Goal: Task Accomplishment & Management: Manage account settings

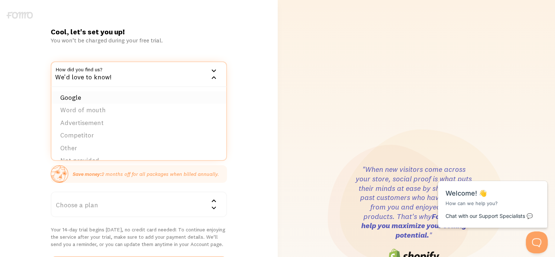
click at [110, 100] on li "Google" at bounding box center [138, 97] width 175 height 13
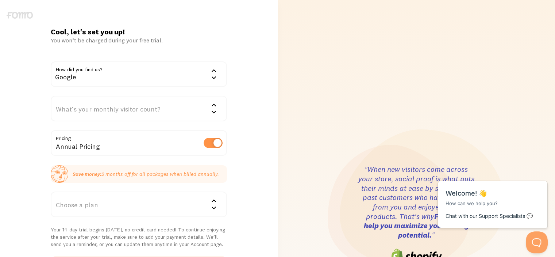
click at [110, 103] on div "What's your monthly visitor count?" at bounding box center [139, 109] width 176 height 26
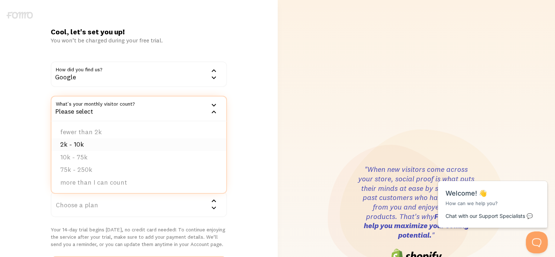
click at [99, 143] on li "2k - 10k" at bounding box center [138, 144] width 175 height 13
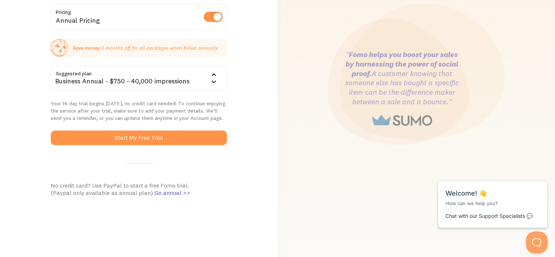
scroll to position [110, 0]
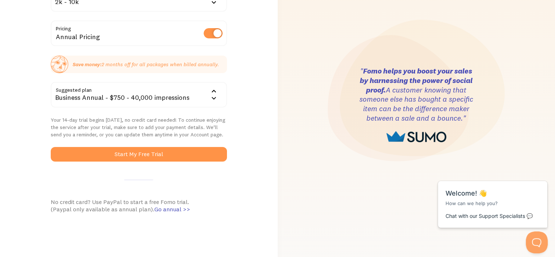
click at [133, 95] on div "Business Annual - $750 - 40,000 impressions" at bounding box center [139, 95] width 176 height 26
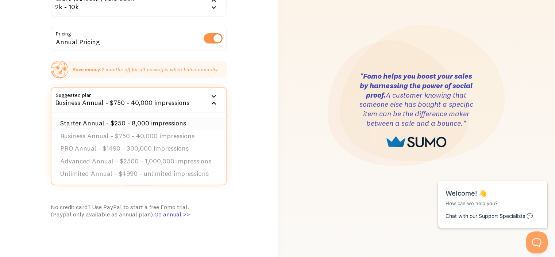
scroll to position [103, 0]
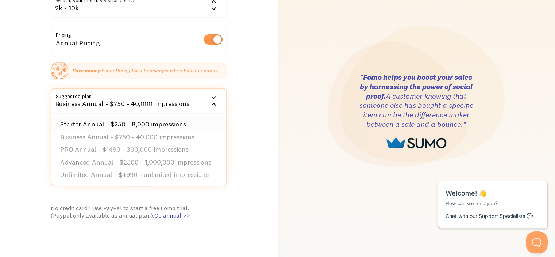
click at [123, 120] on li "Starter Annual - $250 - 8,000 impressions" at bounding box center [138, 124] width 175 height 13
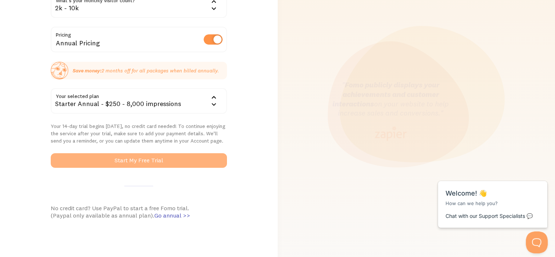
click at [133, 161] on button "Start My Free Trial" at bounding box center [139, 160] width 176 height 15
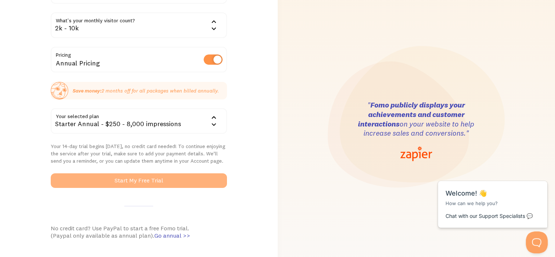
scroll to position [0, 0]
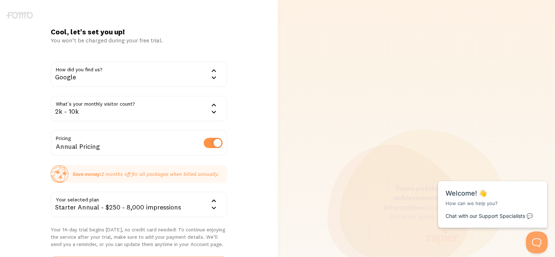
click at [112, 39] on div "You won’t be charged during your free trial." at bounding box center [139, 40] width 176 height 7
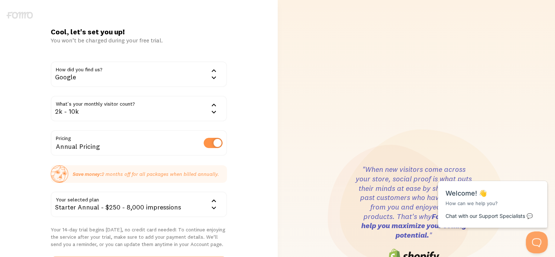
drag, startPoint x: 112, startPoint y: 39, endPoint x: 96, endPoint y: 41, distance: 16.5
click at [96, 41] on div "You won’t be charged during your free trial." at bounding box center [139, 40] width 176 height 7
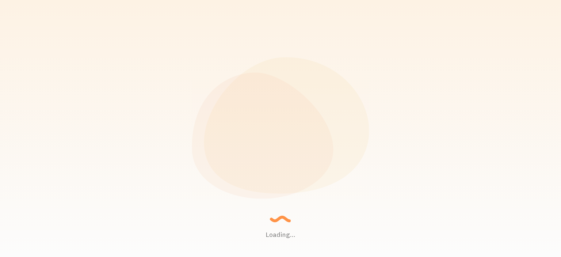
click at [267, 123] on p "Setting up a seamless experience... - Granny" at bounding box center [300, 128] width 77 height 17
drag, startPoint x: 267, startPoint y: 123, endPoint x: 280, endPoint y: 121, distance: 13.6
click at [280, 121] on div "Setting up a seamless experience... - Granny Gathering data and junk... - AI Ro…" at bounding box center [280, 128] width 117 height 29
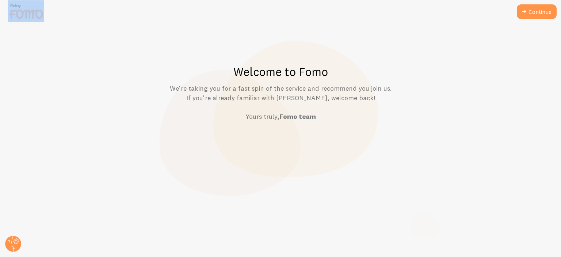
click at [268, 81] on div "Welcome to Fomo We're taking you for a fast spin of the service and recommend y…" at bounding box center [280, 92] width 525 height 57
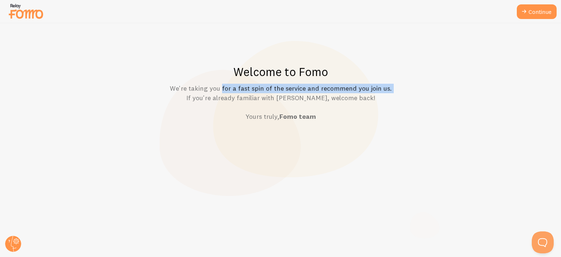
drag, startPoint x: 268, startPoint y: 81, endPoint x: 303, endPoint y: 91, distance: 35.5
click at [303, 91] on div "Welcome to Fomo We're taking you for a fast spin of the service and recommend y…" at bounding box center [280, 92] width 525 height 57
click at [303, 90] on p "We're taking you for a fast spin of the service and recommend you join us. If y…" at bounding box center [280, 103] width 525 height 38
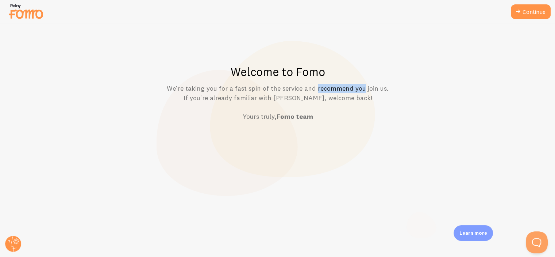
drag, startPoint x: 303, startPoint y: 90, endPoint x: 267, endPoint y: 88, distance: 35.9
click at [267, 88] on p "We're taking you for a fast spin of the service and recommend you join us. If y…" at bounding box center [278, 103] width 520 height 38
click at [248, 88] on p "We're taking you for a fast spin of the service and recommend you join us. If y…" at bounding box center [278, 103] width 520 height 38
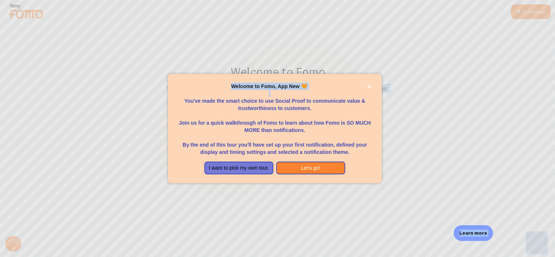
drag, startPoint x: 250, startPoint y: 88, endPoint x: 306, endPoint y: 88, distance: 55.9
click at [290, 133] on p "Join us for a quick walkthrough of Fomo to learn about how Fomo is SO MUCH MORE…" at bounding box center [275, 123] width 196 height 22
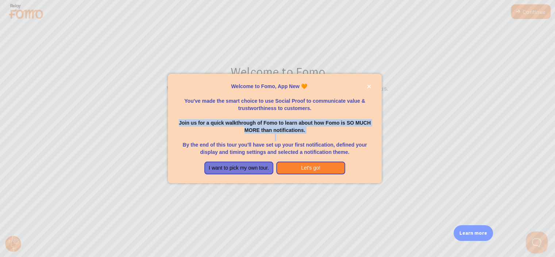
click at [290, 130] on p "Join us for a quick walkthrough of Fomo to learn about how Fomo is SO MUCH MORE…" at bounding box center [275, 123] width 196 height 22
click at [290, 130] on p "Join us for a quick walkthrough of Fomo to learn about how Fomo is SO MUCH MORE…" at bounding box center [277, 123] width 199 height 22
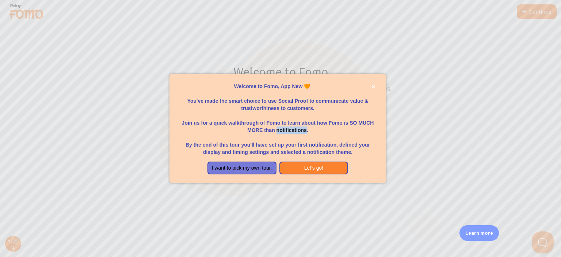
drag, startPoint x: 290, startPoint y: 130, endPoint x: 276, endPoint y: 125, distance: 15.0
click at [277, 125] on p "Join us for a quick walkthrough of Fomo to learn about how Fomo is SO MUCH MORE…" at bounding box center [277, 123] width 199 height 22
click at [274, 124] on p "Join us for a quick walkthrough of Fomo to learn about how Fomo is SO MUCH MORE…" at bounding box center [277, 123] width 199 height 22
drag, startPoint x: 274, startPoint y: 124, endPoint x: 247, endPoint y: 122, distance: 27.5
click at [247, 122] on p "Join us for a quick walkthrough of Fomo to learn about how Fomo is SO MUCH MORE…" at bounding box center [277, 123] width 199 height 22
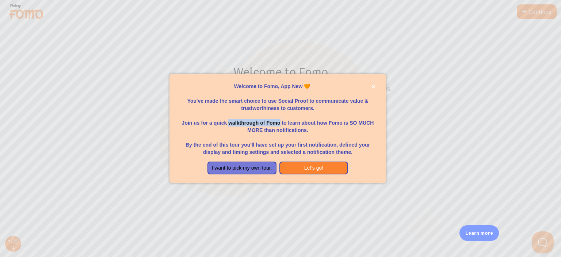
click at [247, 122] on p "Join us for a quick walkthrough of Fomo to learn about how Fomo is SO MUCH MORE…" at bounding box center [277, 123] width 199 height 22
drag, startPoint x: 247, startPoint y: 122, endPoint x: 346, endPoint y: 122, distance: 98.9
click at [346, 122] on p "Join us for a quick walkthrough of Fomo to learn about how Fomo is SO MUCH MORE…" at bounding box center [277, 123] width 199 height 22
drag, startPoint x: 346, startPoint y: 122, endPoint x: 229, endPoint y: 121, distance: 116.5
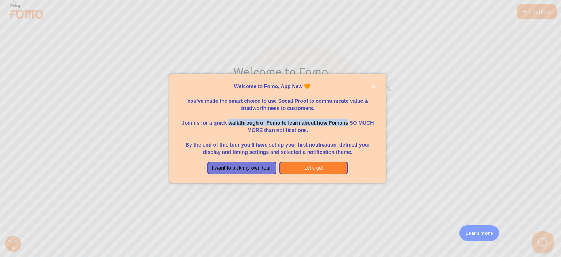
click at [229, 121] on p "Join us for a quick walkthrough of Fomo to learn about how Fomo is SO MUCH MORE…" at bounding box center [277, 123] width 199 height 22
drag, startPoint x: 229, startPoint y: 121, endPoint x: 286, endPoint y: 128, distance: 57.4
click at [288, 128] on p "Join us for a quick walkthrough of Fomo to learn about how Fomo is SO MUCH MORE…" at bounding box center [277, 123] width 199 height 22
click at [284, 129] on p "Join us for a quick walkthrough of Fomo to learn about how Fomo is SO MUCH MORE…" at bounding box center [277, 123] width 199 height 22
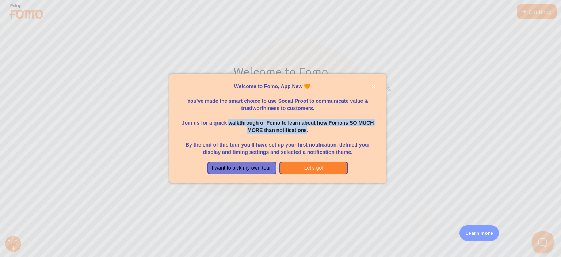
click at [271, 131] on p "Join us for a quick walkthrough of Fomo to learn about how Fomo is SO MUCH MORE…" at bounding box center [277, 123] width 199 height 22
drag, startPoint x: 271, startPoint y: 131, endPoint x: 252, endPoint y: 120, distance: 21.7
click at [252, 120] on p "Join us for a quick walkthrough of Fomo to learn about how Fomo is SO MUCH MORE…" at bounding box center [277, 123] width 199 height 22
drag, startPoint x: 252, startPoint y: 120, endPoint x: 268, endPoint y: 131, distance: 19.2
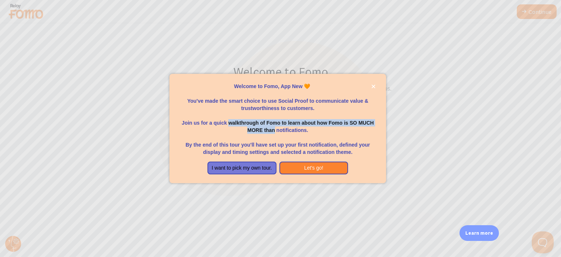
click at [268, 131] on p "Join us for a quick walkthrough of Fomo to learn about how Fomo is SO MUCH MORE…" at bounding box center [277, 123] width 199 height 22
click at [271, 145] on p "By the end of this tour you'll have set up your first notification, defined you…" at bounding box center [277, 145] width 199 height 22
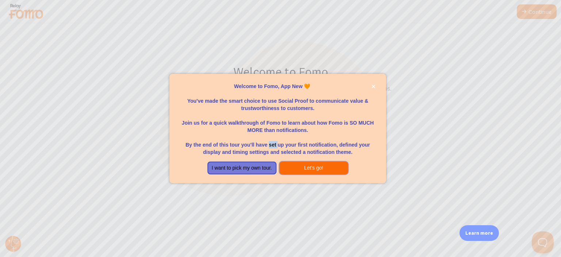
click at [306, 168] on button "Let's go!" at bounding box center [313, 167] width 69 height 13
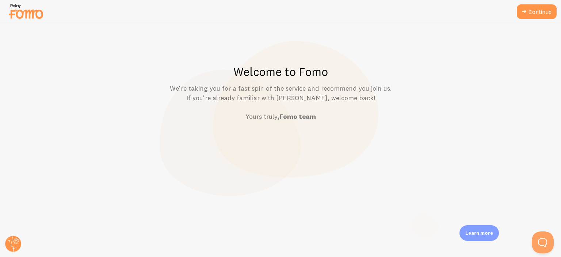
click at [291, 93] on p "We're taking you for a fast spin of the service and recommend you join us. If y…" at bounding box center [280, 103] width 525 height 38
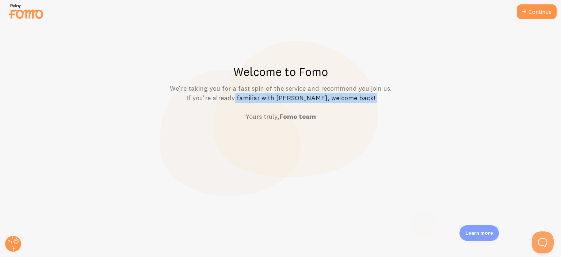
click at [291, 93] on p "We're taking you for a fast spin of the service and recommend you join us. If y…" at bounding box center [280, 103] width 525 height 38
click at [299, 88] on p "We're taking you for a fast spin of the service and recommend you join us. If y…" at bounding box center [280, 103] width 525 height 38
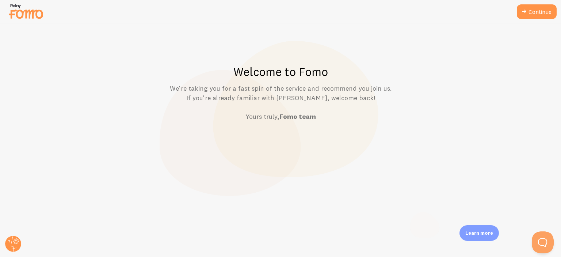
click at [299, 88] on p "We're taking you for a fast spin of the service and recommend you join us. If y…" at bounding box center [280, 103] width 525 height 38
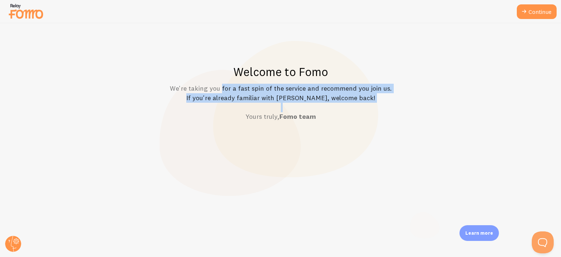
drag, startPoint x: 299, startPoint y: 88, endPoint x: 307, endPoint y: 103, distance: 17.5
click at [307, 103] on p "We're taking you for a fast spin of the service and recommend you join us. If y…" at bounding box center [280, 103] width 525 height 38
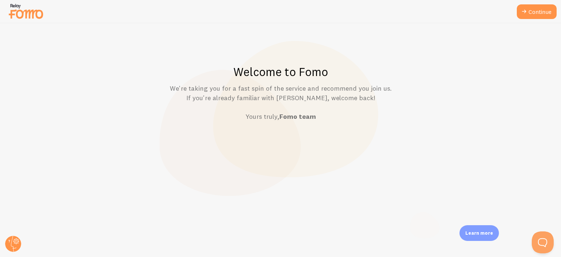
click at [307, 103] on p "We're taking you for a fast spin of the service and recommend you join us. If y…" at bounding box center [280, 103] width 525 height 38
click at [531, 12] on link "Continue" at bounding box center [537, 11] width 40 height 15
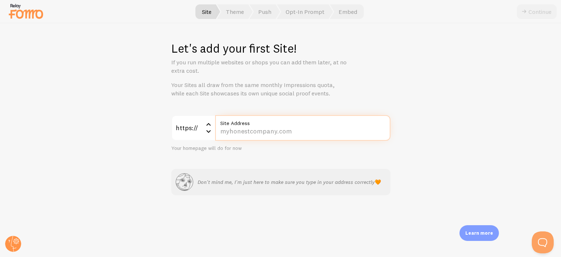
click at [275, 132] on input "Site Address" at bounding box center [302, 128] width 175 height 26
click at [269, 134] on input "Site Address" at bounding box center [302, 128] width 175 height 26
paste input "finaltest.membershipsitechallenge.com/"
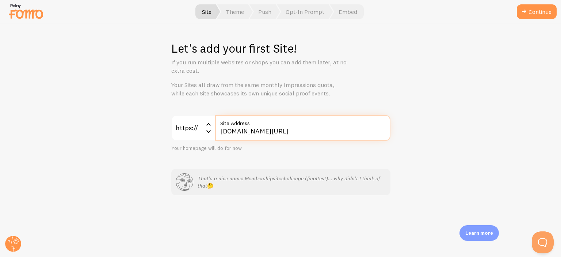
type input "finaltest.membershipsitechallenge.com/"
click at [396, 156] on div "Let's add your first Site! If you run multiple websites or shops you can add th…" at bounding box center [280, 139] width 560 height 233
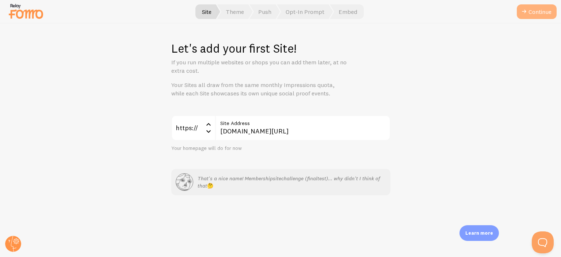
click at [535, 13] on button "Continue" at bounding box center [537, 11] width 40 height 15
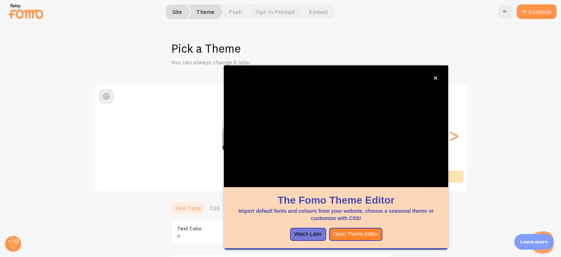
scroll to position [67, 0]
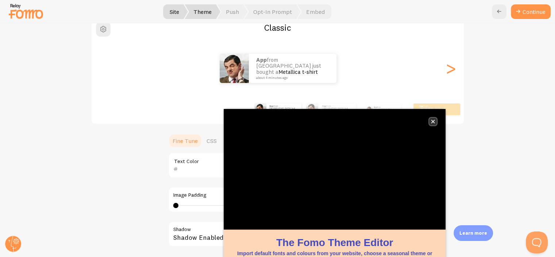
click at [432, 122] on icon "close," at bounding box center [433, 121] width 4 height 4
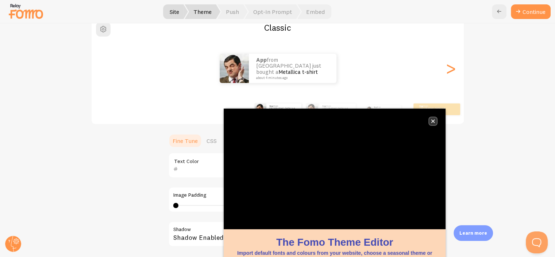
click at [434, 120] on icon "close," at bounding box center [433, 121] width 4 height 4
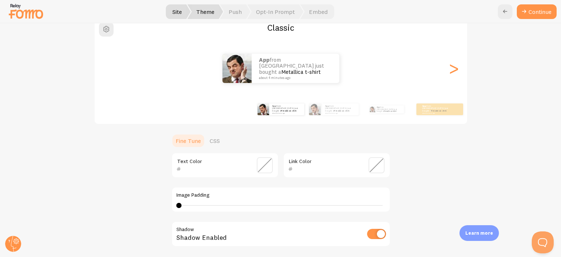
click at [434, 120] on div "App from India just bought a Metallica t-shirt about 4 minutes ago App from Ind…" at bounding box center [280, 109] width 419 height 29
click at [454, 67] on div ">" at bounding box center [453, 68] width 9 height 53
click at [450, 68] on div ">" at bounding box center [453, 68] width 9 height 53
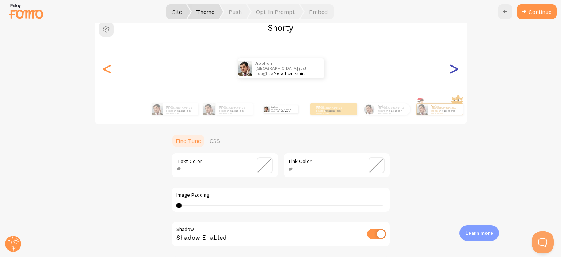
click at [450, 68] on div ">" at bounding box center [453, 68] width 9 height 53
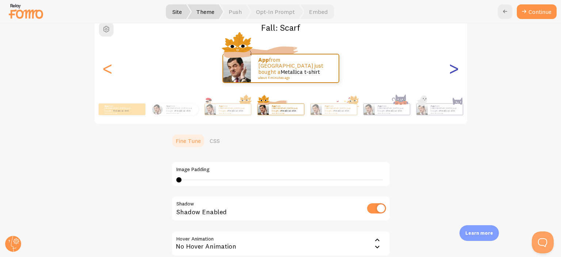
click at [450, 68] on div ">" at bounding box center [453, 68] width 9 height 53
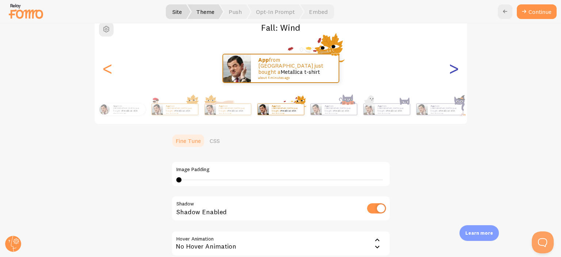
click at [450, 68] on div ">" at bounding box center [453, 68] width 9 height 53
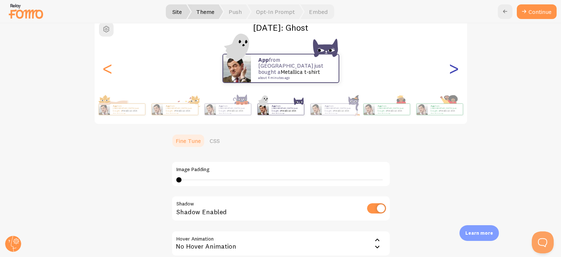
click at [450, 68] on div ">" at bounding box center [453, 68] width 9 height 53
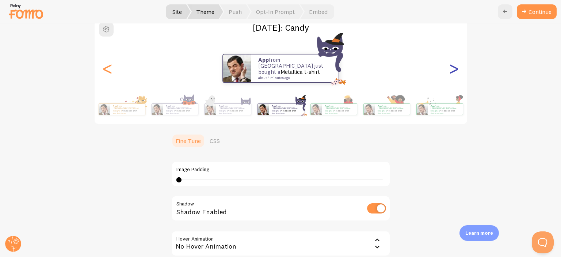
click at [450, 68] on div ">" at bounding box center [453, 68] width 9 height 53
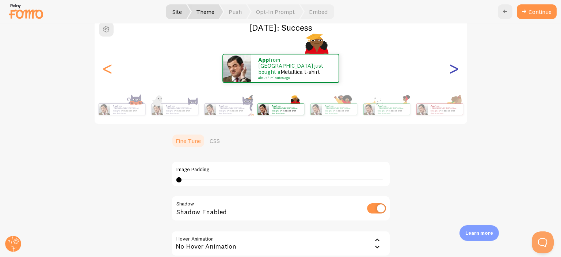
click at [450, 68] on div ">" at bounding box center [453, 68] width 9 height 53
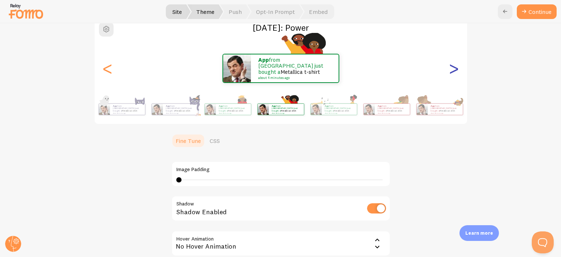
click at [450, 68] on div ">" at bounding box center [453, 68] width 9 height 53
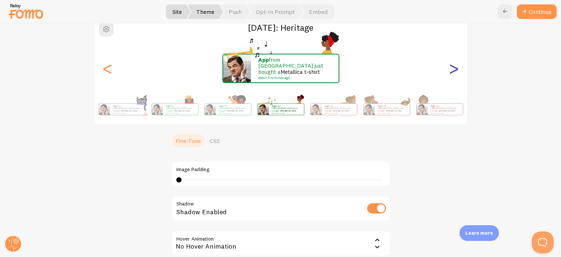
click at [450, 68] on div ">" at bounding box center [453, 68] width 9 height 53
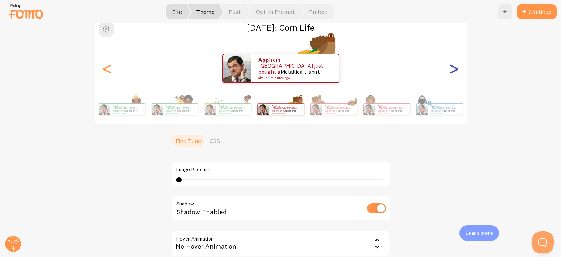
scroll to position [61, 0]
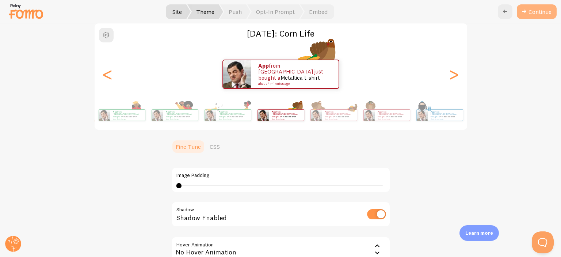
click at [532, 13] on button "Continue" at bounding box center [537, 11] width 40 height 15
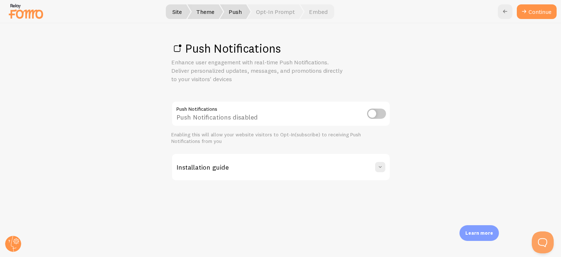
click at [376, 115] on input "checkbox" at bounding box center [376, 113] width 19 height 10
checkbox input "true"
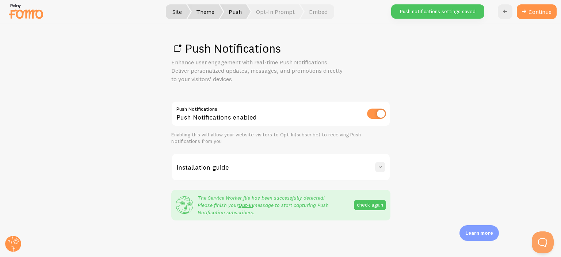
click at [381, 166] on span at bounding box center [379, 166] width 7 height 7
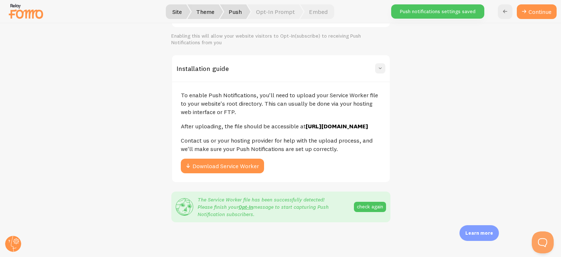
scroll to position [103, 0]
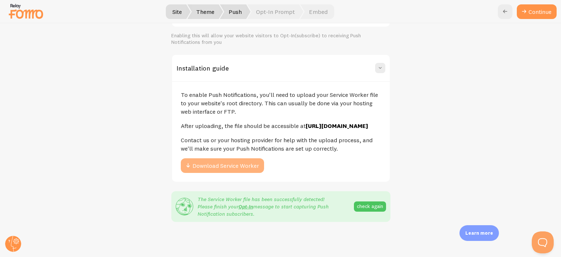
click at [245, 169] on button "Download Service Worker" at bounding box center [222, 165] width 83 height 15
drag, startPoint x: 175, startPoint y: 129, endPoint x: 378, endPoint y: 131, distance: 203.0
click at [378, 131] on div "To enable Push Notifications, you'll need to upload your Service Worker file to…" at bounding box center [281, 131] width 218 height 100
click at [381, 130] on div "To enable Push Notifications, you'll need to upload your Service Worker file to…" at bounding box center [281, 131] width 218 height 100
click at [381, 129] on div "To enable Push Notifications, you'll need to upload your Service Worker file to…" at bounding box center [281, 131] width 218 height 100
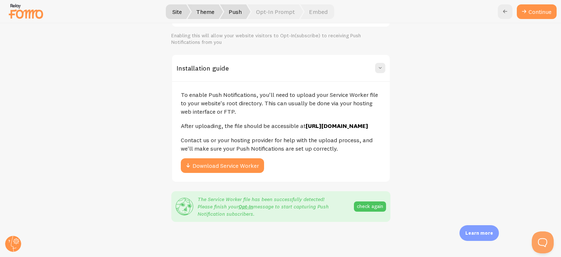
click at [381, 129] on div "To enable Push Notifications, you'll need to upload your Service Worker file to…" at bounding box center [281, 131] width 218 height 100
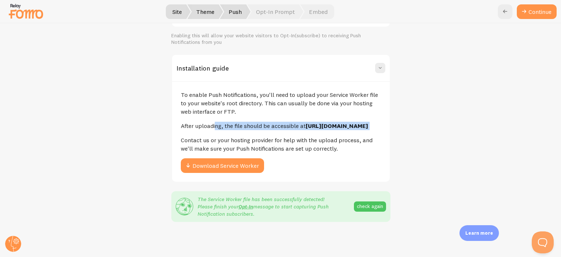
click at [381, 129] on div "To enable Push Notifications, you'll need to upload your Service Worker file to…" at bounding box center [281, 131] width 218 height 100
drag, startPoint x: 381, startPoint y: 129, endPoint x: 183, endPoint y: 131, distance: 197.9
click at [183, 131] on div "To enable Push Notifications, you'll need to upload your Service Worker file to…" at bounding box center [281, 131] width 218 height 100
click at [242, 147] on p "Contact us or your hosting provider for help with the upload process, and we'll…" at bounding box center [281, 144] width 200 height 17
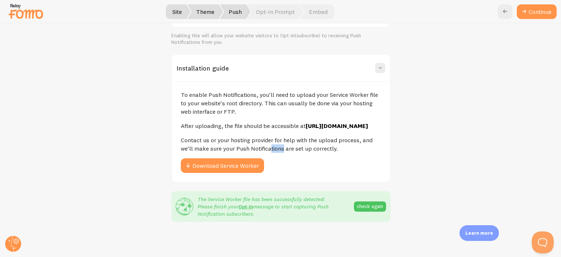
click at [242, 147] on p "Contact us or your hosting provider for help with the upload process, and we'll…" at bounding box center [281, 144] width 200 height 17
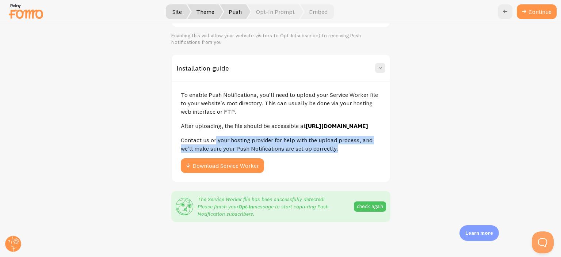
click at [242, 147] on p "Contact us or your hosting provider for help with the upload process, and we'll…" at bounding box center [281, 144] width 200 height 17
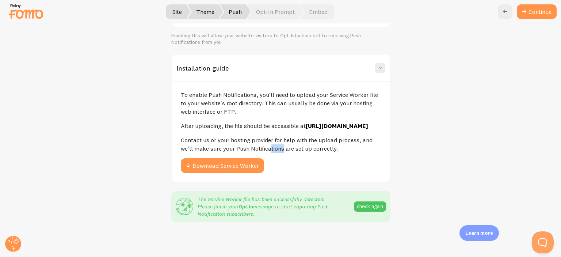
click at [242, 147] on p "Contact us or your hosting provider for help with the upload process, and we'll…" at bounding box center [281, 144] width 200 height 17
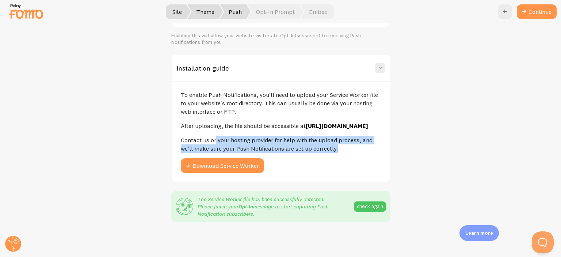
click at [242, 144] on p "Contact us or your hosting provider for help with the upload process, and we'll…" at bounding box center [281, 144] width 200 height 17
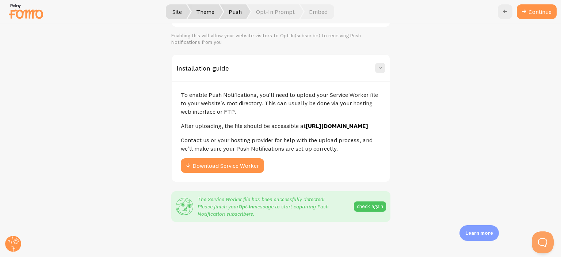
click at [242, 144] on p "Contact us or your hosting provider for help with the upload process, and we'll…" at bounding box center [281, 144] width 200 height 17
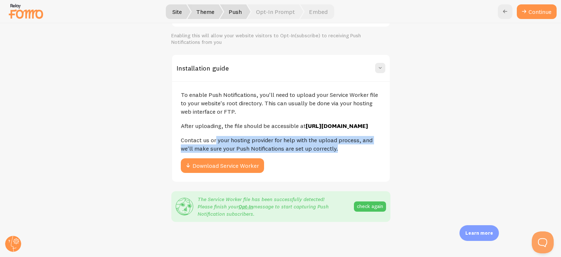
drag, startPoint x: 242, startPoint y: 144, endPoint x: 246, endPoint y: 147, distance: 5.5
click at [246, 147] on p "Contact us or your hosting provider for help with the upload process, and we'll…" at bounding box center [281, 144] width 200 height 17
click at [246, 148] on p "Contact us or your hosting provider for help with the upload process, and we'll…" at bounding box center [281, 144] width 200 height 17
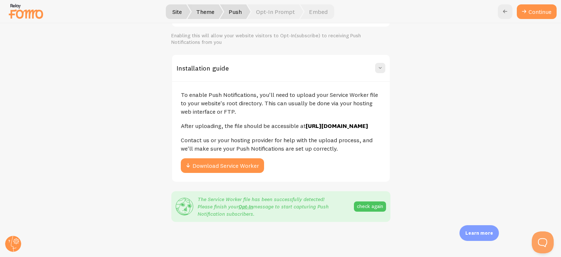
click at [246, 148] on p "Contact us or your hosting provider for help with the upload process, and we'll…" at bounding box center [281, 144] width 200 height 17
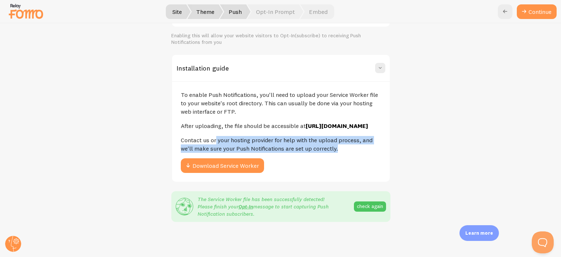
click at [246, 146] on p "Contact us or your hosting provider for help with the upload process, and we'll…" at bounding box center [281, 144] width 200 height 17
click at [245, 144] on p "Contact us or your hosting provider for help with the upload process, and we'll…" at bounding box center [281, 144] width 200 height 17
drag, startPoint x: 245, startPoint y: 144, endPoint x: 262, endPoint y: 153, distance: 19.3
click at [262, 153] on p "Contact us or your hosting provider for help with the upload process, and we'll…" at bounding box center [281, 144] width 200 height 17
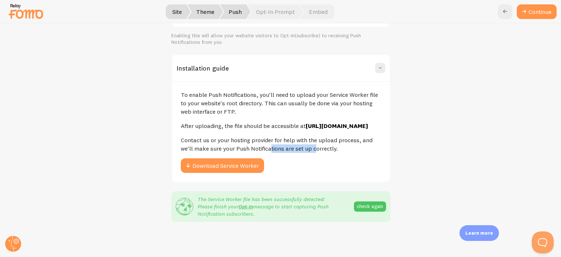
drag, startPoint x: 262, startPoint y: 153, endPoint x: 235, endPoint y: 152, distance: 27.4
click at [235, 152] on p "Contact us or your hosting provider for help with the upload process, and we'll…" at bounding box center [281, 144] width 200 height 17
drag, startPoint x: 235, startPoint y: 152, endPoint x: 261, endPoint y: 152, distance: 26.3
click at [261, 152] on p "Contact us or your hosting provider for help with the upload process, and we'll…" at bounding box center [281, 144] width 200 height 17
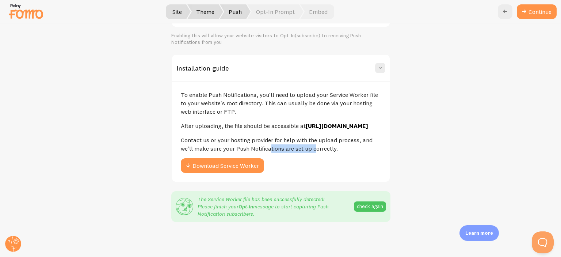
click at [261, 152] on p "Contact us or your hosting provider for help with the upload process, and we'll…" at bounding box center [281, 144] width 200 height 17
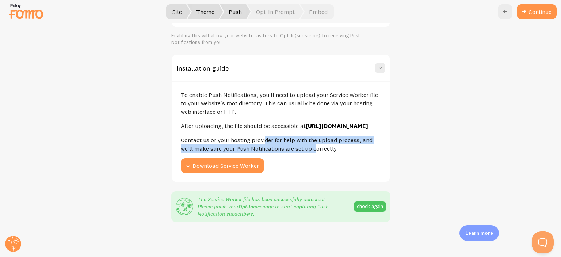
drag, startPoint x: 261, startPoint y: 152, endPoint x: 238, endPoint y: 141, distance: 25.8
click at [238, 141] on p "Contact us or your hosting provider for help with the upload process, and we'll…" at bounding box center [281, 144] width 200 height 17
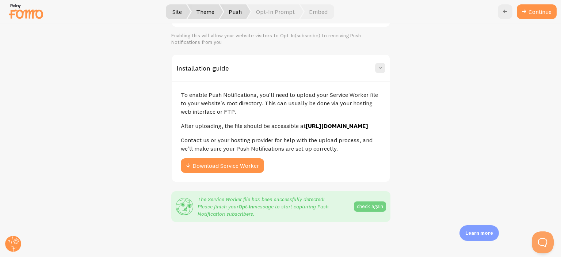
click at [364, 208] on button "check again" at bounding box center [370, 206] width 32 height 10
click at [541, 15] on link "Continue" at bounding box center [537, 11] width 40 height 15
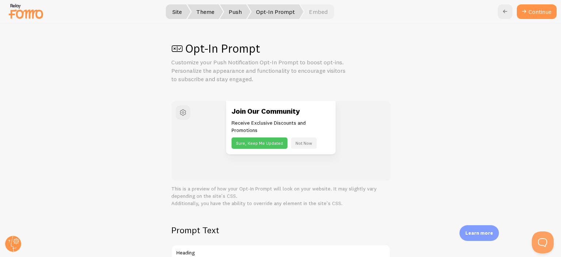
click at [302, 140] on button "Not Now" at bounding box center [304, 142] width 26 height 11
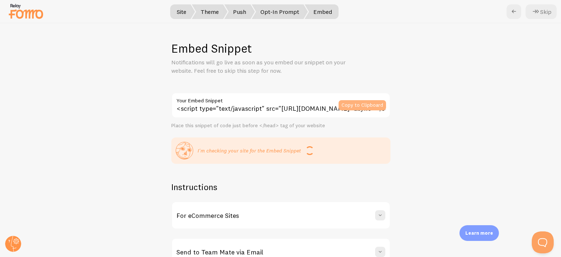
click at [352, 103] on button "Copy to Clipboard" at bounding box center [361, 105] width 47 height 10
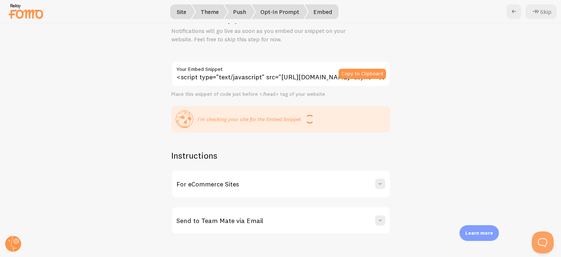
scroll to position [34, 0]
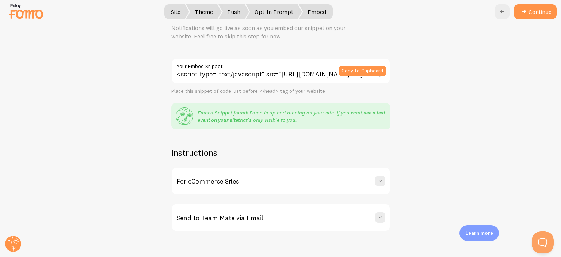
click at [325, 177] on div "For eCommerce Sites" at bounding box center [281, 181] width 218 height 26
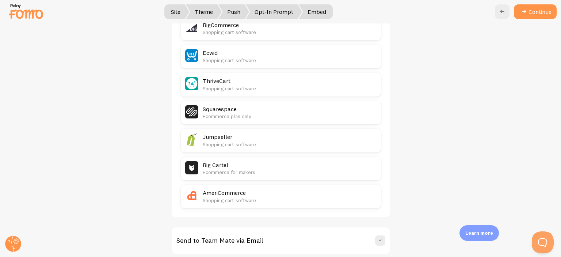
scroll to position [399, 0]
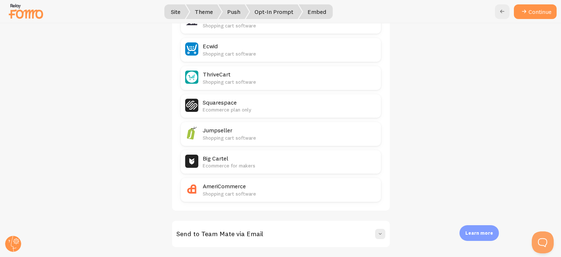
click at [302, 230] on div "Send to Team Mate via Email" at bounding box center [281, 233] width 218 height 26
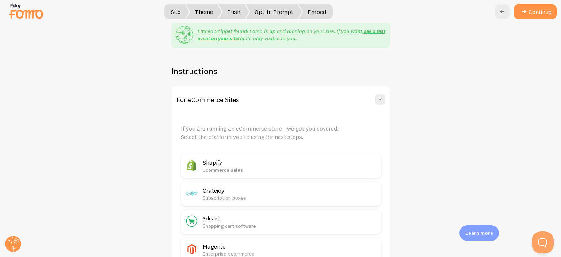
scroll to position [114, 0]
click at [376, 103] on span at bounding box center [379, 100] width 7 height 7
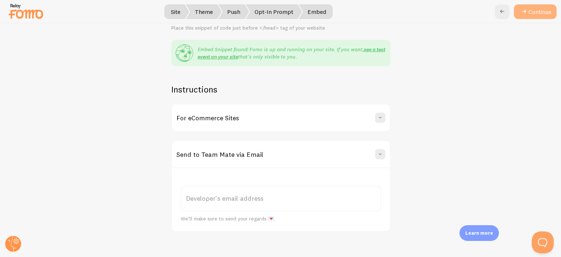
click at [524, 14] on icon at bounding box center [523, 11] width 9 height 9
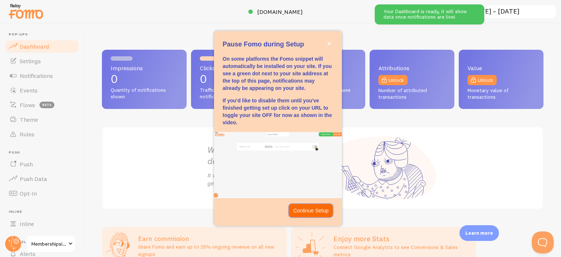
click at [317, 211] on p "Continue Setup" at bounding box center [310, 210] width 35 height 7
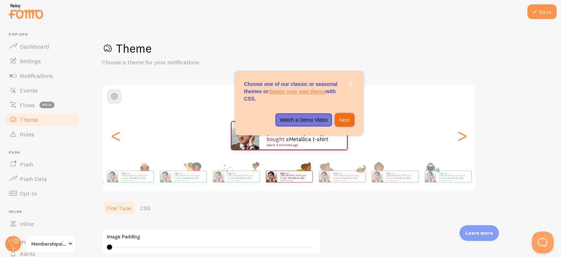
click at [343, 119] on p "Next" at bounding box center [344, 119] width 11 height 7
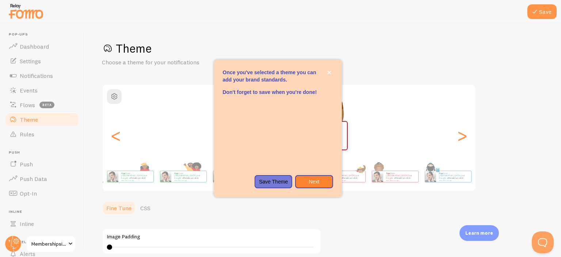
click at [343, 119] on div "App from India just bought a Metallica t-shirt about 4 minutes ago App from Ind…" at bounding box center [289, 135] width 372 height 53
click at [331, 71] on icon "close," at bounding box center [329, 72] width 4 height 4
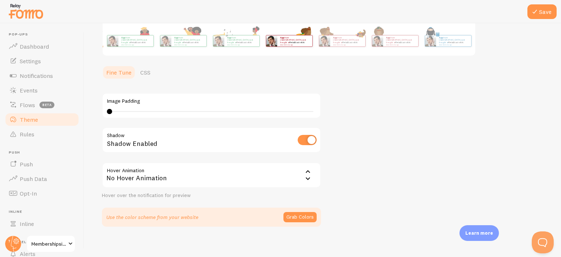
scroll to position [139, 0]
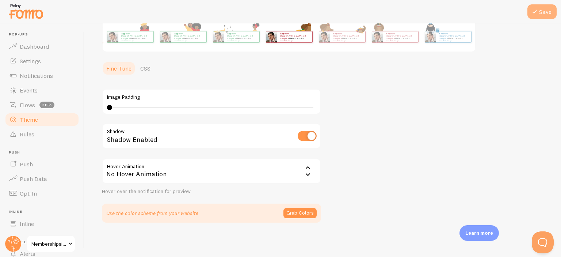
click at [544, 7] on button "Save" at bounding box center [541, 11] width 29 height 15
click at [22, 91] on span "Events" at bounding box center [29, 90] width 18 height 7
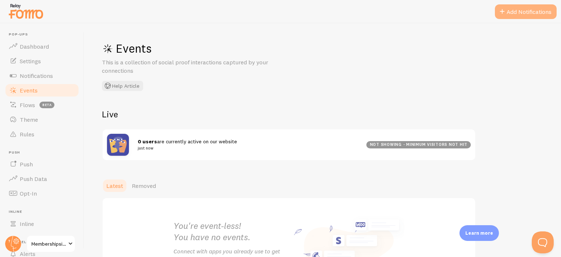
click at [529, 8] on button "Add Notifications" at bounding box center [526, 11] width 62 height 15
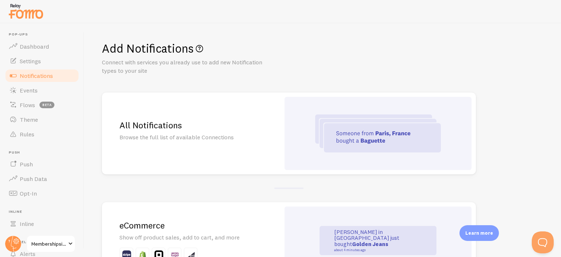
click at [348, 128] on img at bounding box center [378, 133] width 126 height 38
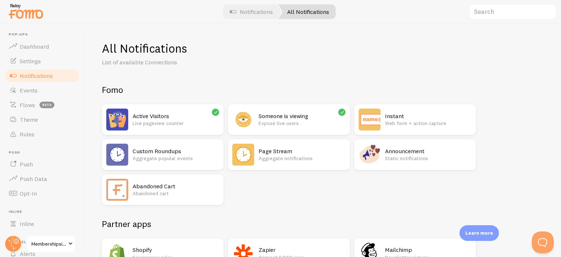
click at [376, 157] on img at bounding box center [369, 154] width 22 height 22
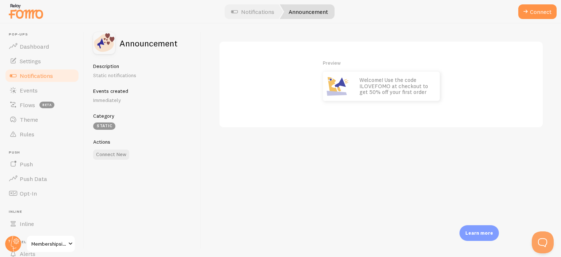
click at [385, 92] on p "Welcome! Use the code ILOVEFOMO at checkout to get 50% off your first order" at bounding box center [395, 86] width 73 height 18
click at [410, 84] on p "Welcome! Use the code ILOVEFOMO at checkout to get 50% off your first order" at bounding box center [395, 86] width 73 height 18
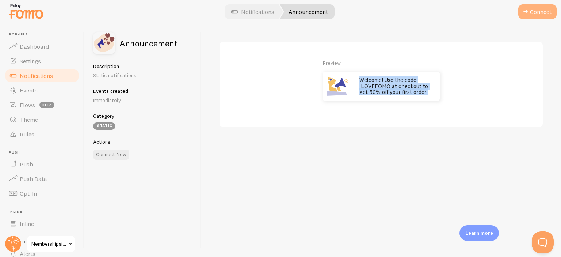
click at [534, 11] on button "Connect" at bounding box center [537, 11] width 38 height 15
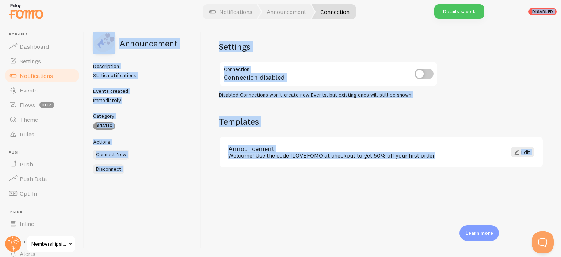
click at [487, 69] on div "Settings Connection Connection disabled Disabled Connections won't create new E…" at bounding box center [381, 139] width 360 height 233
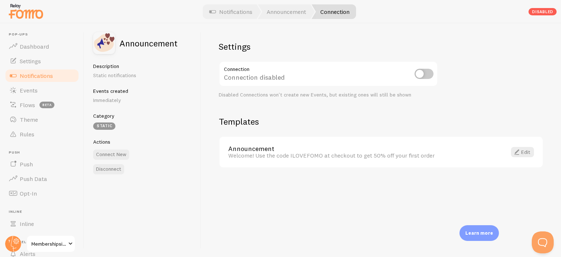
click at [542, 9] on div "Disabled" at bounding box center [542, 11] width 28 height 7
click at [519, 150] on span at bounding box center [516, 151] width 9 height 9
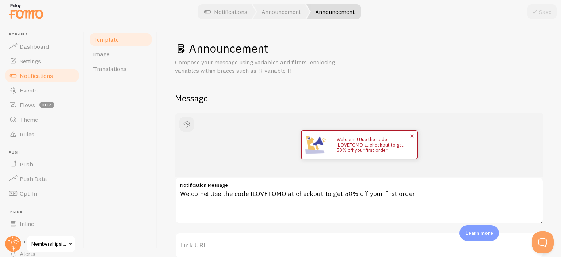
click at [362, 145] on p "Welcome! Use the code ILOVEFOMO at checkout to get 50% off your first order" at bounding box center [373, 145] width 73 height 16
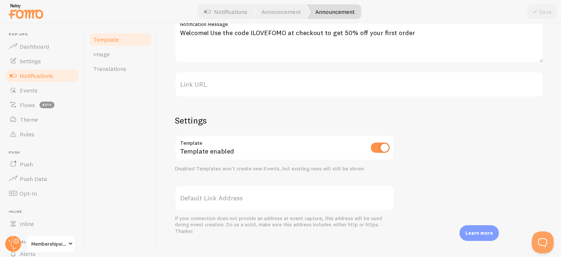
scroll to position [168, 0]
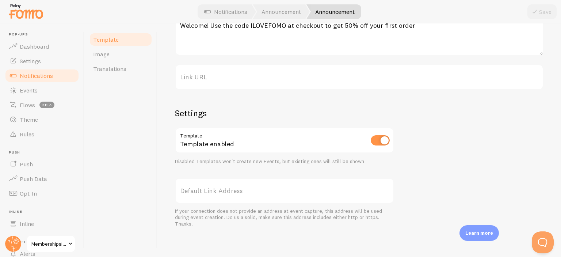
click at [325, 191] on label "Default Link Address" at bounding box center [284, 191] width 219 height 26
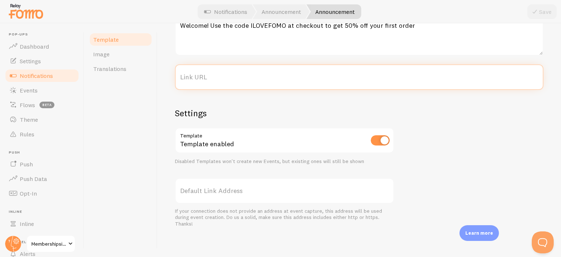
click at [325, 90] on input "Link URL" at bounding box center [359, 77] width 368 height 26
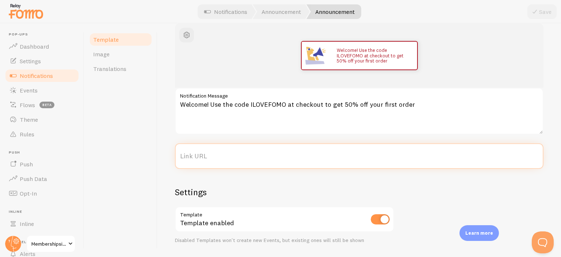
scroll to position [91, 0]
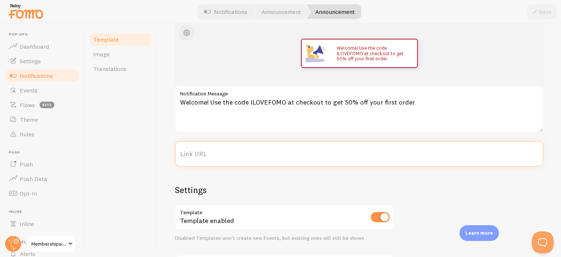
paste input "https://finaltest.membershipsitechallenge.com/"
type input "https://finaltest.membershipsitechallenge.com/"
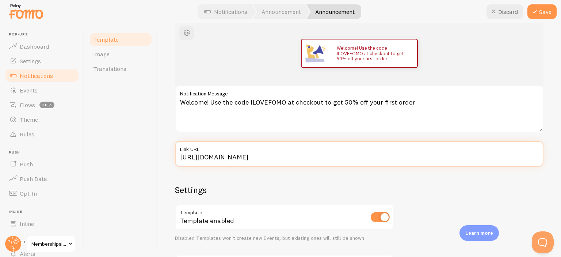
type input "https://finaltest.membershipsitechallenge.com/a"
type input "https://finaltest.membershipsitechallenge.com/ab"
type input "https://finaltest.membershipsitechallenge.com/abc"
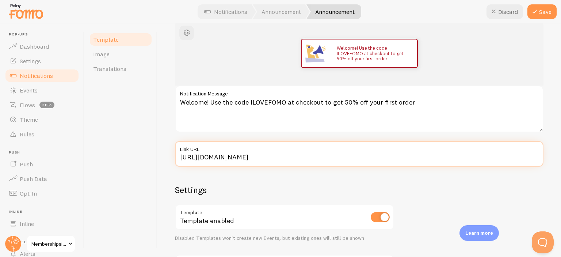
type input "https://finaltest.membershipsitechallenge.com/abc"
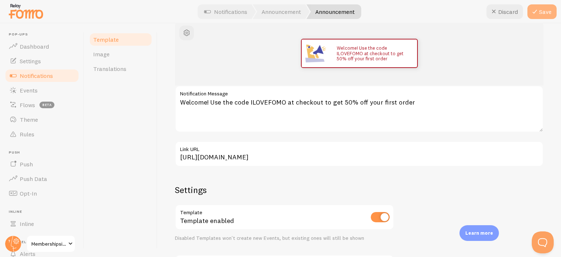
click at [541, 11] on button "Save" at bounding box center [541, 11] width 29 height 15
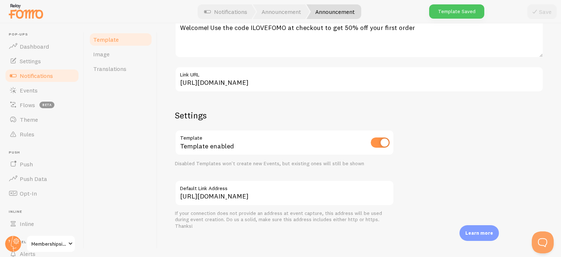
scroll to position [168, 0]
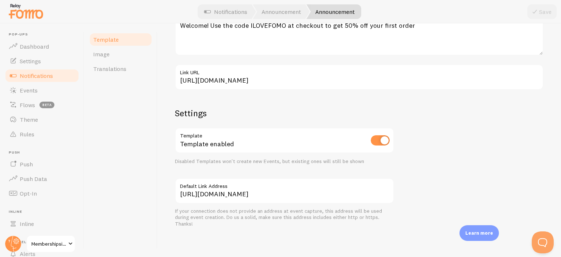
click at [38, 76] on span "Notifications" at bounding box center [36, 75] width 33 height 7
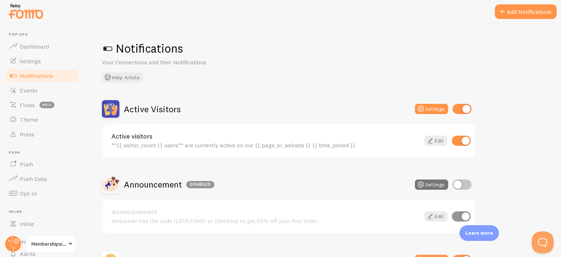
click at [463, 185] on input "checkbox" at bounding box center [461, 184] width 19 height 10
checkbox input "true"
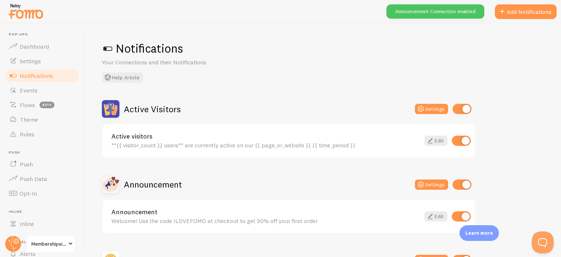
scroll to position [6, 0]
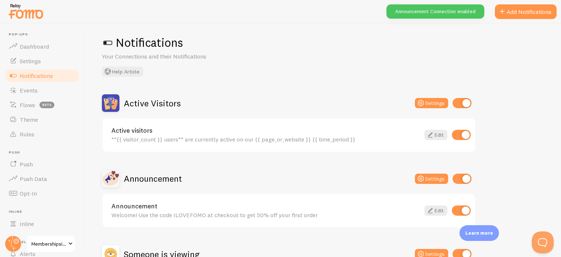
click at [325, 140] on div "**{{ visitor_count }} users** are currently active on our {{ page_or_website }}…" at bounding box center [265, 139] width 308 height 7
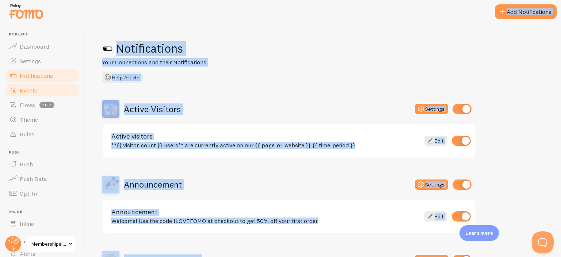
click at [34, 91] on span "Events" at bounding box center [29, 90] width 18 height 7
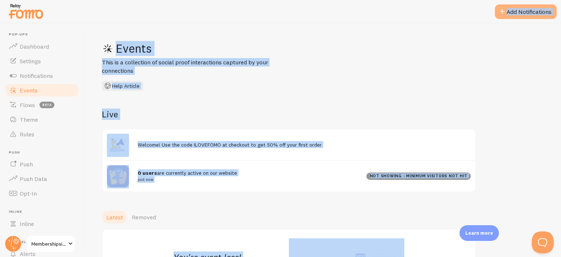
click at [523, 10] on button "Add Notifications" at bounding box center [526, 11] width 62 height 15
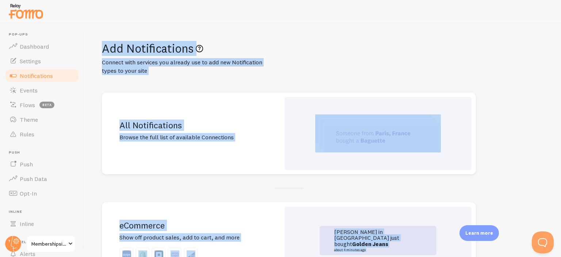
click at [399, 147] on img at bounding box center [378, 133] width 126 height 38
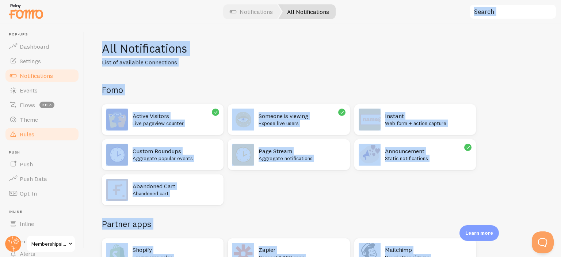
click at [50, 134] on link "Rules" at bounding box center [41, 134] width 75 height 15
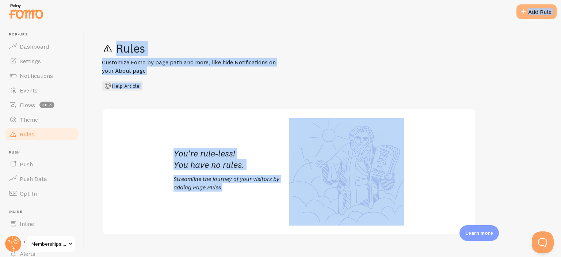
click at [530, 12] on div "Add Rule" at bounding box center [536, 11] width 40 height 15
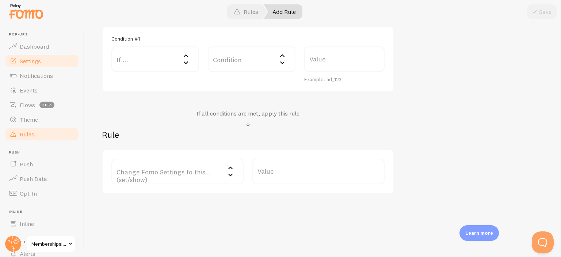
click at [41, 58] on link "Settings" at bounding box center [41, 61] width 75 height 15
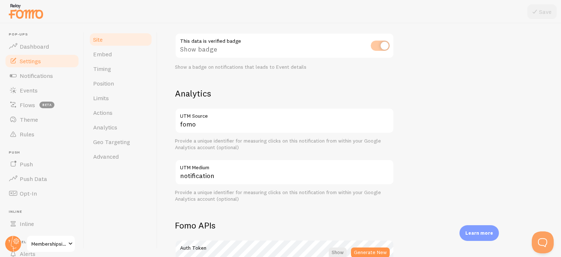
scroll to position [249, 0]
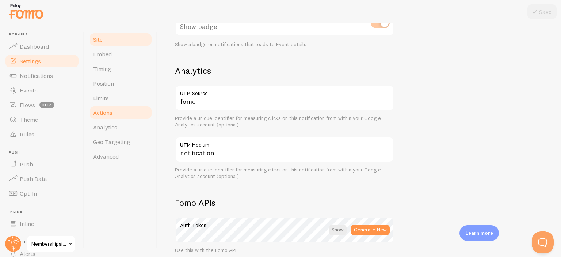
click at [131, 111] on link "Actions" at bounding box center [121, 112] width 64 height 15
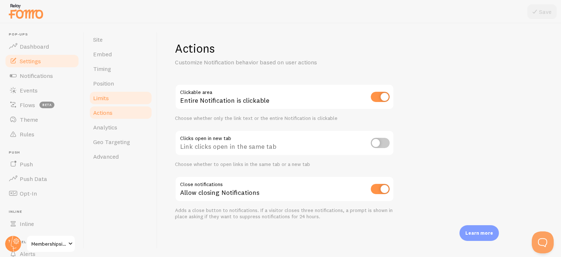
click at [131, 98] on link "Limits" at bounding box center [121, 98] width 64 height 15
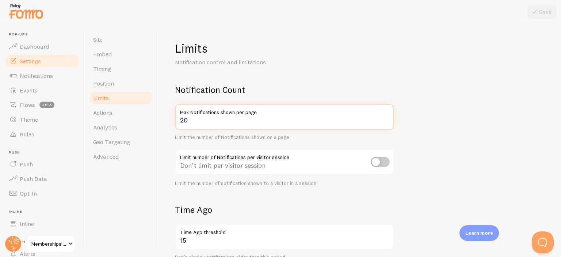
click at [193, 120] on input "20" at bounding box center [284, 117] width 219 height 26
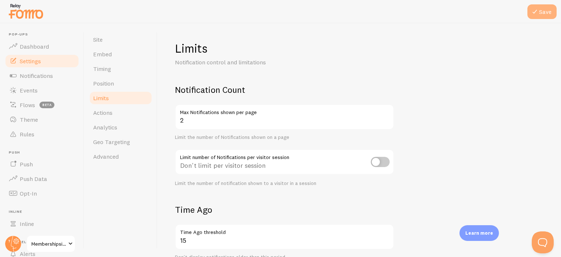
click at [539, 11] on button "Save" at bounding box center [541, 11] width 29 height 15
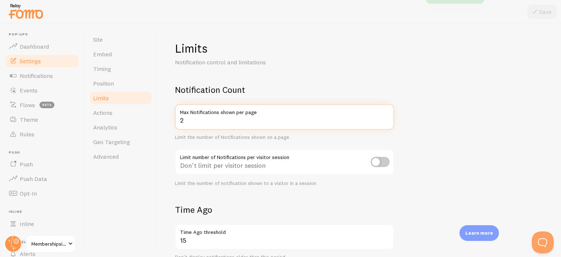
click at [205, 119] on input "2" at bounding box center [284, 117] width 219 height 26
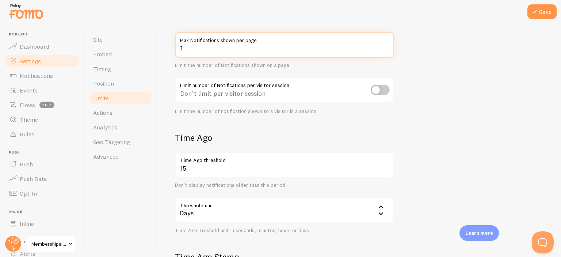
scroll to position [46, 0]
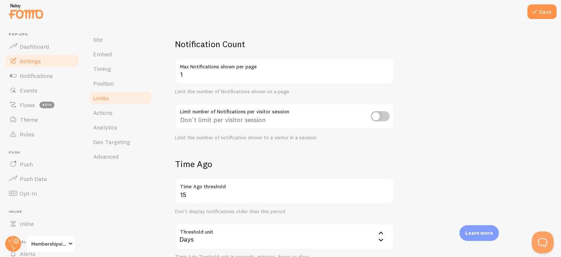
click at [215, 67] on label "Max Notifications shown per page" at bounding box center [284, 64] width 219 height 12
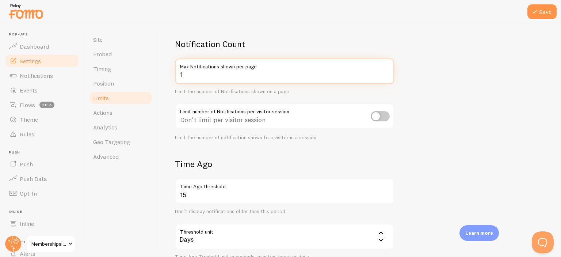
click at [215, 67] on input "1" at bounding box center [284, 71] width 219 height 26
type input "10"
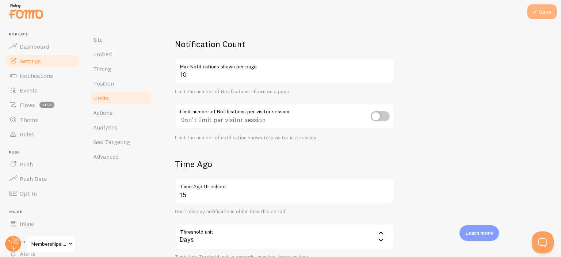
click at [543, 11] on button "Save" at bounding box center [541, 11] width 29 height 15
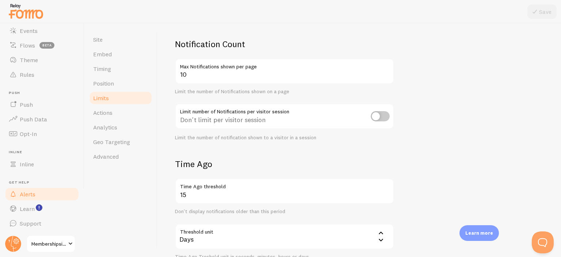
click at [26, 195] on span "Alerts" at bounding box center [28, 193] width 16 height 7
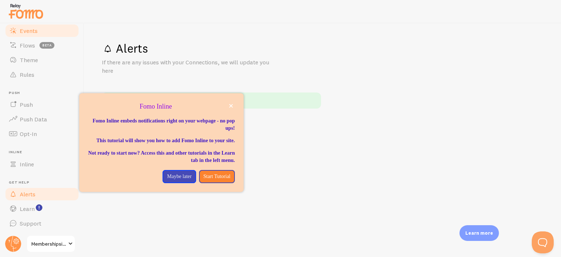
click at [45, 28] on link "Events" at bounding box center [41, 30] width 75 height 15
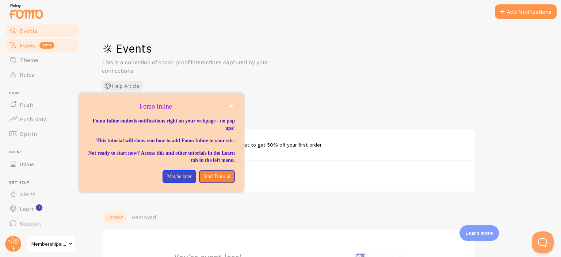
click at [33, 43] on span "Flows" at bounding box center [27, 45] width 15 height 7
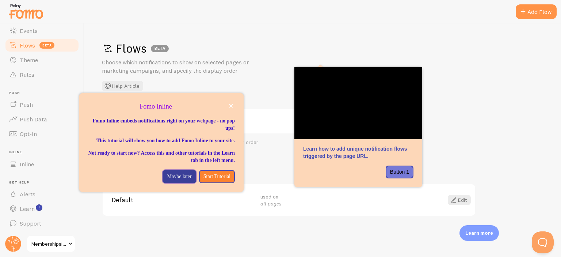
click at [179, 180] on p "Maybe later" at bounding box center [179, 176] width 24 height 7
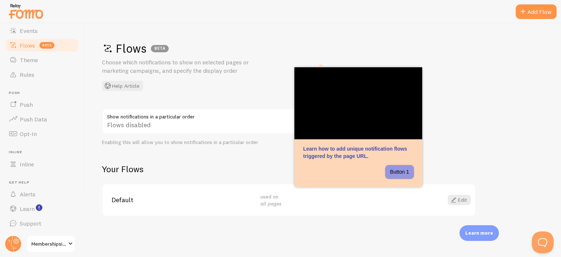
click at [400, 170] on button "Button 1" at bounding box center [400, 171] width 28 height 13
click at [288, 139] on div "Enabling this will allow you to show notifications in a particular order" at bounding box center [211, 142] width 219 height 7
click at [264, 145] on div "Flows BETA Choose which notifications to show on selected pages or marketing ca…" at bounding box center [322, 139] width 476 height 233
click at [242, 140] on div "Enabling this will allow you to show notifications in a particular order" at bounding box center [211, 142] width 219 height 7
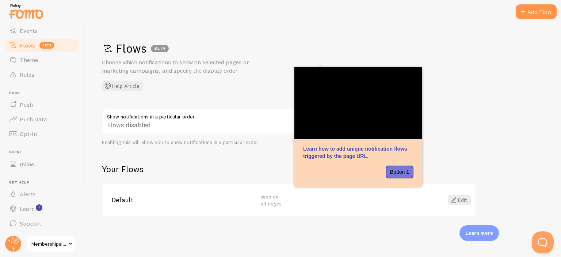
click at [242, 140] on div "Enabling this will allow you to show notifications in a particular order" at bounding box center [211, 142] width 219 height 7
click at [27, 65] on link "Theme" at bounding box center [41, 60] width 75 height 15
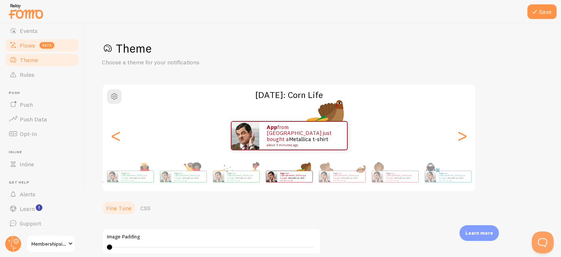
click at [29, 38] on link "Flows beta" at bounding box center [41, 45] width 75 height 15
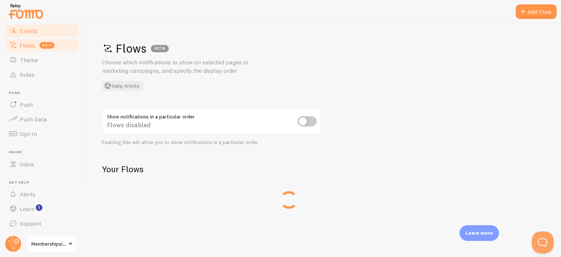
click at [31, 31] on span "Events" at bounding box center [29, 30] width 18 height 7
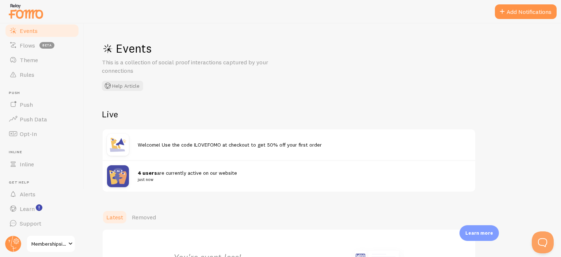
click at [32, 233] on header "Pop-ups Dashboard Settings Notifications Events Flows beta Theme Rules Push Pus…" at bounding box center [42, 139] width 84 height 233
click at [33, 226] on span "Support" at bounding box center [31, 222] width 22 height 7
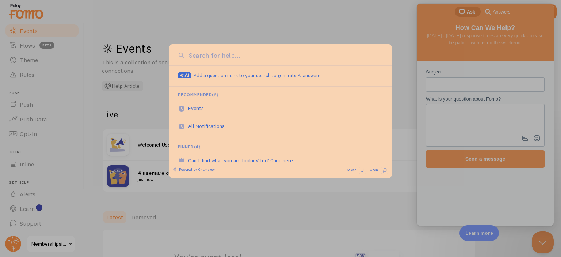
click at [137, 57] on div at bounding box center [280, 128] width 561 height 257
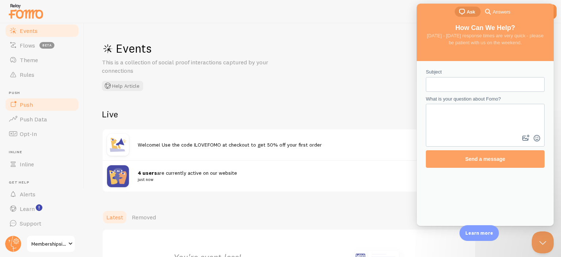
click at [32, 100] on link "Push" at bounding box center [41, 104] width 75 height 15
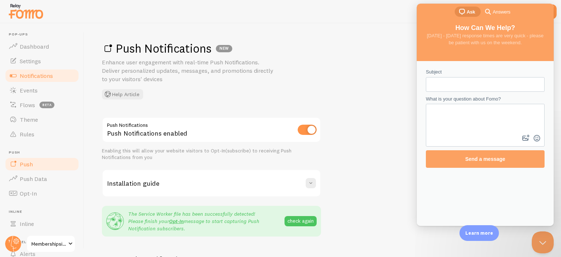
click at [63, 74] on link "Notifications" at bounding box center [41, 75] width 75 height 15
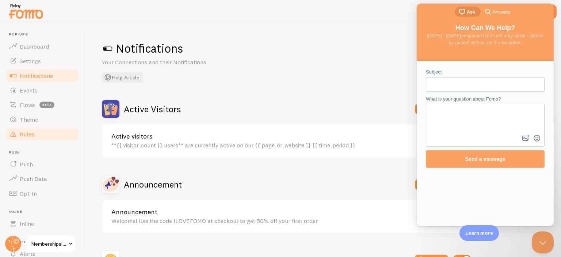
click at [32, 130] on span "Rules" at bounding box center [27, 133] width 15 height 7
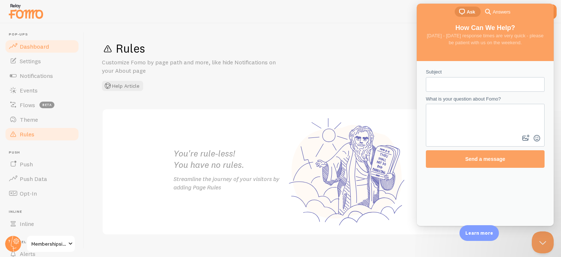
click at [32, 45] on span "Dashboard" at bounding box center [34, 46] width 29 height 7
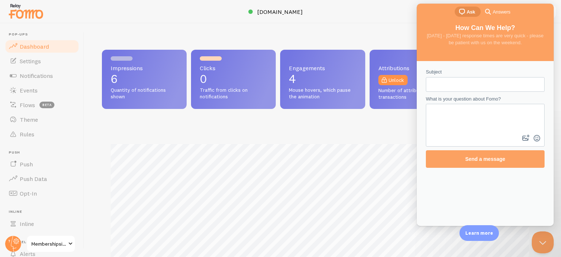
scroll to position [192, 436]
click at [541, 243] on button "Close Beacon popover" at bounding box center [541, 241] width 22 height 22
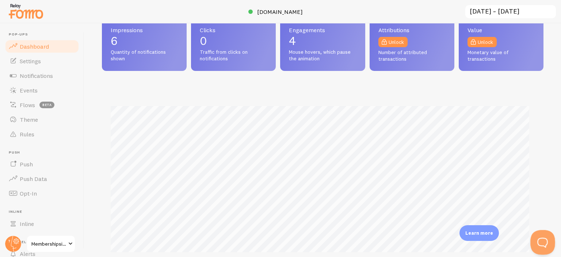
scroll to position [37, 0]
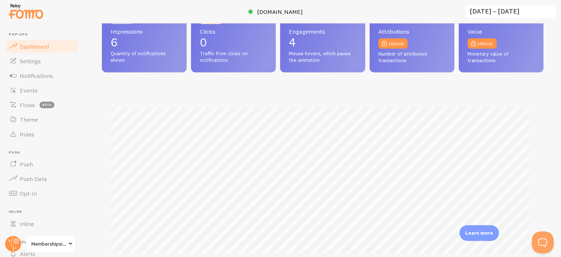
drag, startPoint x: 111, startPoint y: 41, endPoint x: 139, endPoint y: 52, distance: 29.8
click at [139, 52] on div "Impressions 6 Quantity of notifications shown" at bounding box center [144, 42] width 85 height 59
click at [50, 63] on link "Settings" at bounding box center [41, 61] width 75 height 15
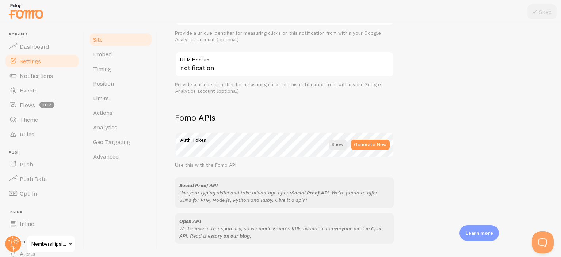
scroll to position [365, 0]
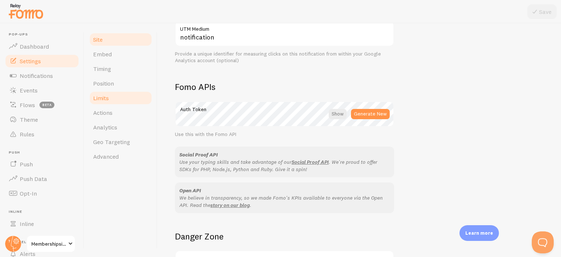
click at [111, 97] on link "Limits" at bounding box center [121, 98] width 64 height 15
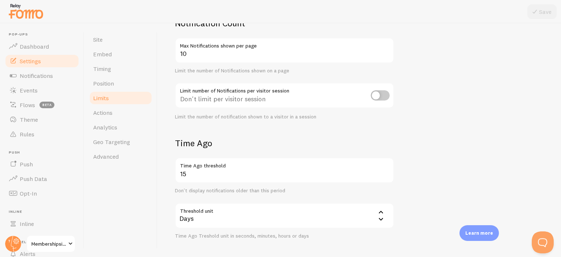
scroll to position [67, 0]
click at [374, 95] on input "checkbox" at bounding box center [380, 95] width 19 height 10
checkbox input "true"
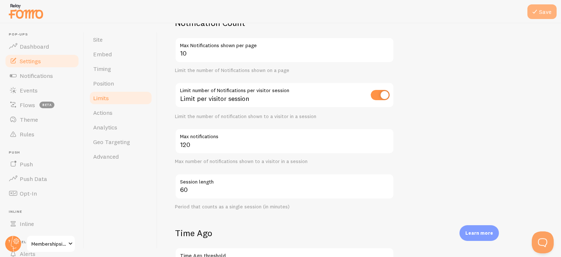
click at [552, 8] on button "Save" at bounding box center [541, 11] width 29 height 15
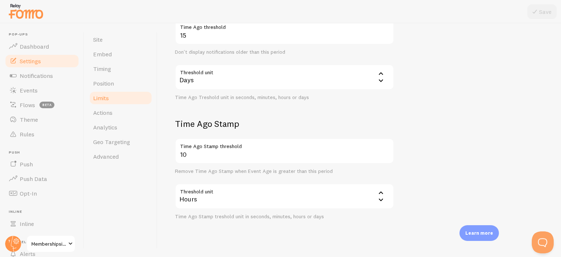
scroll to position [304, 0]
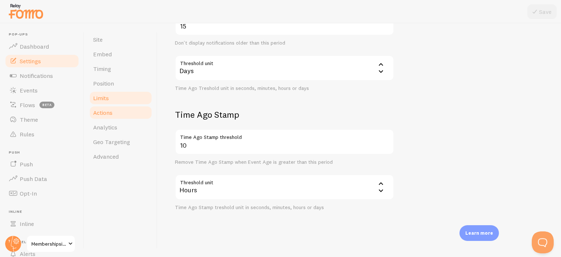
click at [113, 110] on link "Actions" at bounding box center [121, 112] width 64 height 15
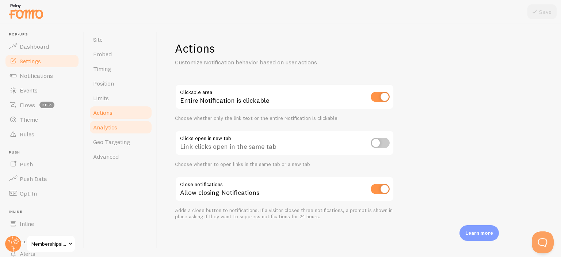
click at [111, 125] on span "Analytics" at bounding box center [105, 126] width 24 height 7
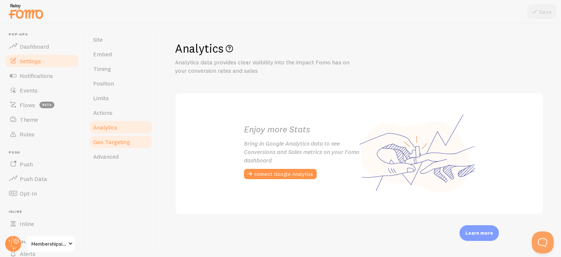
click at [108, 143] on span "Geo Targeting" at bounding box center [111, 141] width 37 height 7
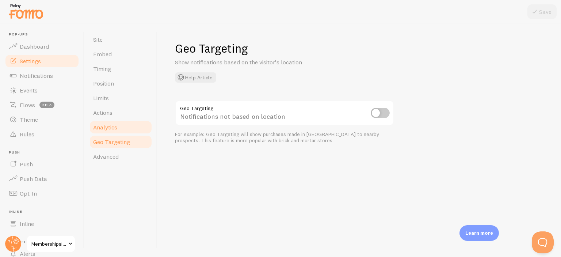
click at [112, 133] on link "Analytics" at bounding box center [121, 127] width 64 height 15
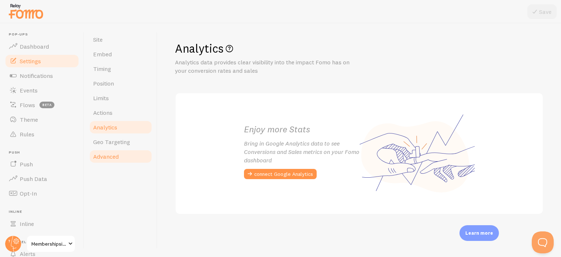
click at [145, 153] on link "Advanced" at bounding box center [121, 156] width 64 height 15
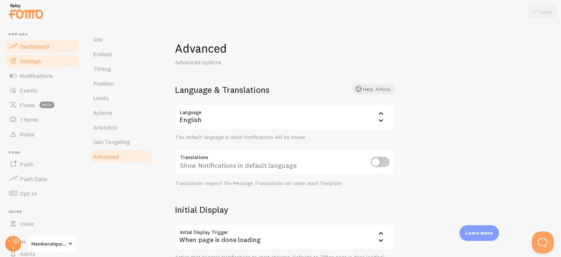
click at [36, 49] on span "Dashboard" at bounding box center [34, 46] width 29 height 7
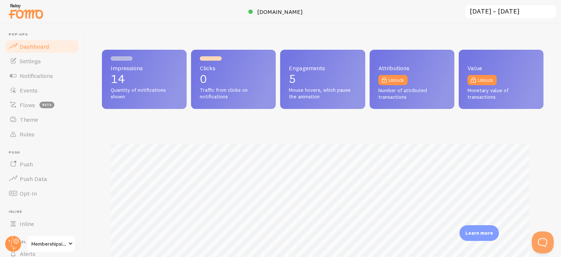
scroll to position [192, 436]
click at [22, 58] on span "Settings" at bounding box center [30, 60] width 21 height 7
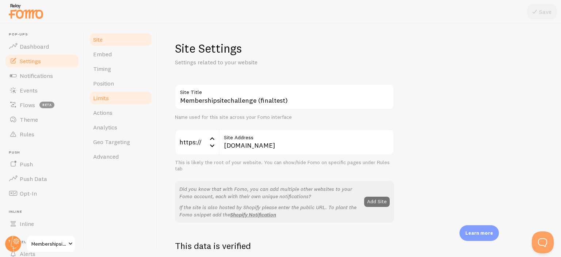
click at [116, 100] on link "Limits" at bounding box center [121, 98] width 64 height 15
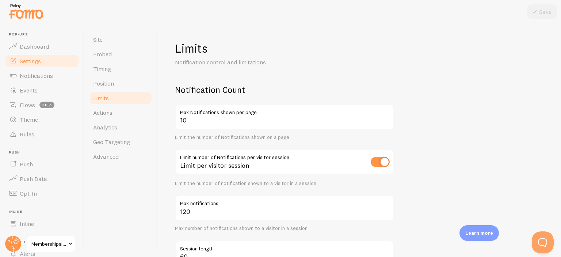
click at [374, 160] on input "checkbox" at bounding box center [380, 162] width 19 height 10
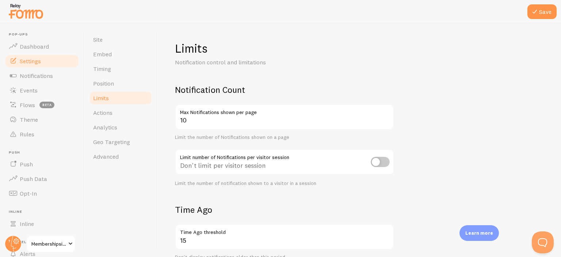
click at [374, 160] on input "checkbox" at bounding box center [380, 162] width 19 height 10
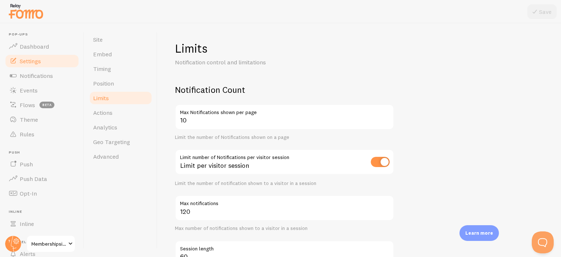
click at [374, 160] on input "checkbox" at bounding box center [380, 162] width 19 height 10
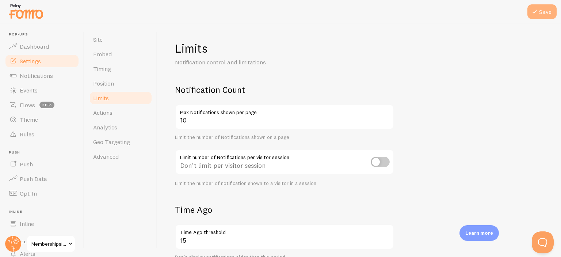
click at [536, 18] on button "Save" at bounding box center [541, 11] width 29 height 15
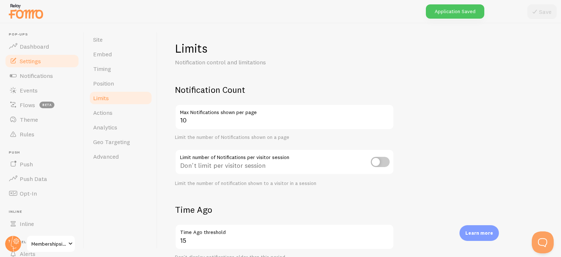
click at [383, 162] on input "checkbox" at bounding box center [380, 162] width 19 height 10
checkbox input "true"
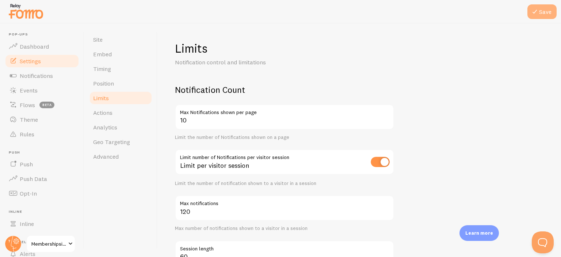
click at [540, 16] on button "Save" at bounding box center [541, 11] width 29 height 15
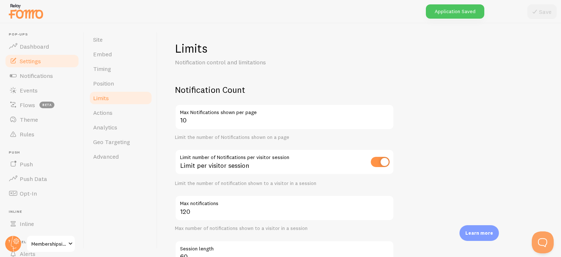
click at [204, 48] on h1 "Limits" at bounding box center [284, 48] width 219 height 15
